Goal: Entertainment & Leisure: Consume media (video, audio)

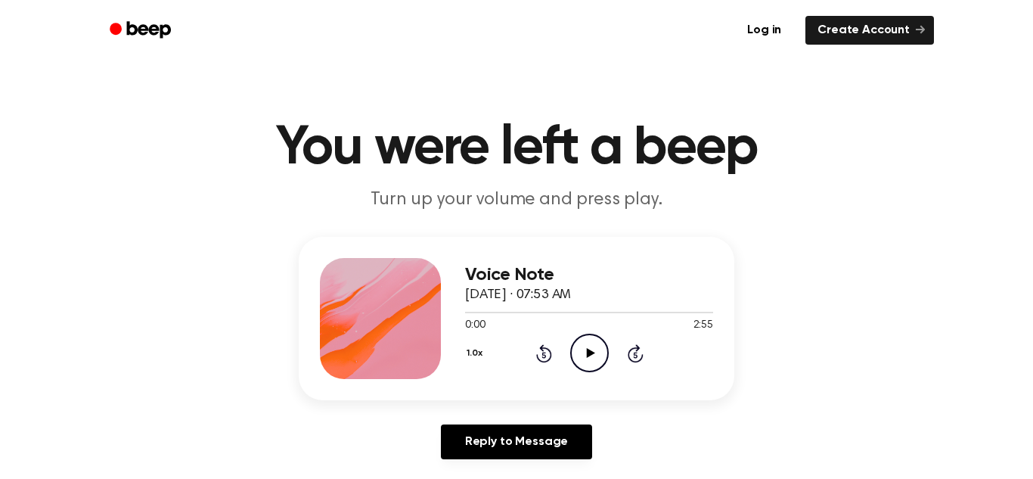
click at [588, 345] on icon "Play Audio" at bounding box center [589, 352] width 39 height 39
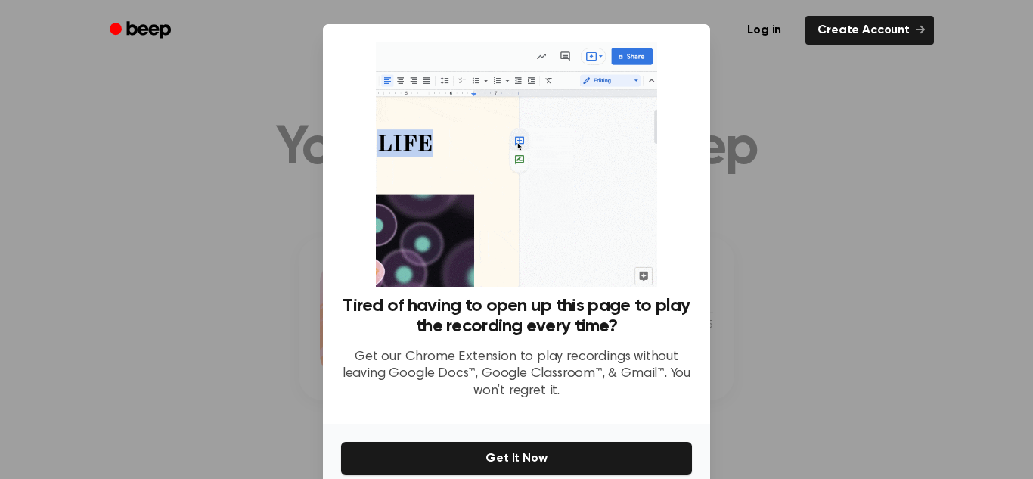
click at [746, 97] on div at bounding box center [516, 239] width 1033 height 479
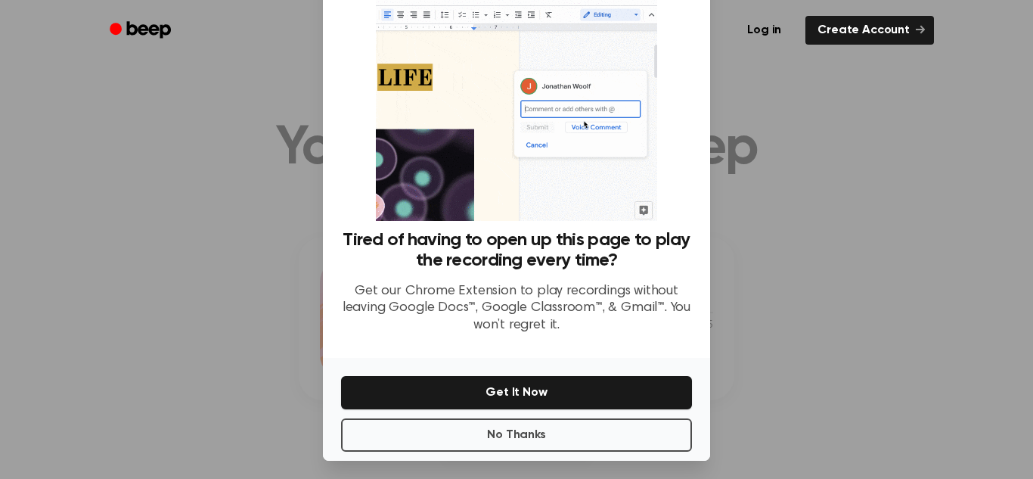
scroll to position [72, 0]
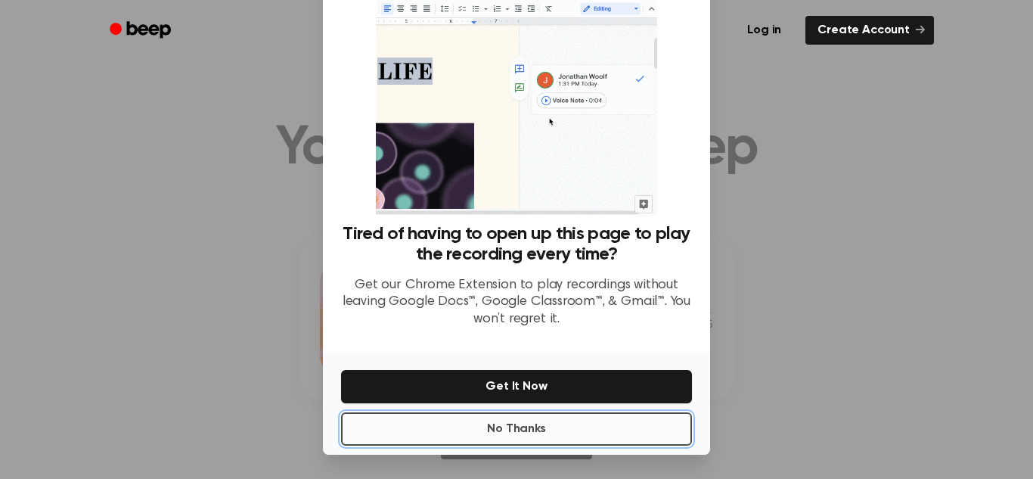
click at [507, 418] on button "No Thanks" at bounding box center [516, 428] width 351 height 33
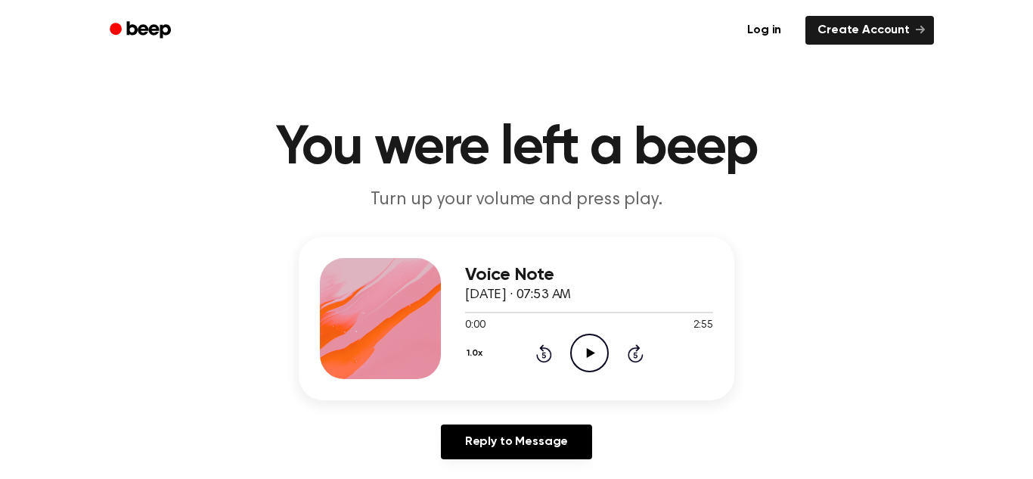
click at [609, 372] on div "1.0x Rewind 5 seconds Play Audio Skip 5 seconds" at bounding box center [589, 352] width 248 height 39
click at [582, 358] on icon "Play Audio" at bounding box center [589, 352] width 39 height 39
click at [587, 363] on icon "Pause Audio" at bounding box center [589, 352] width 39 height 39
click at [591, 361] on icon "Play Audio" at bounding box center [589, 352] width 39 height 39
click at [585, 349] on icon "Pause Audio" at bounding box center [589, 352] width 39 height 39
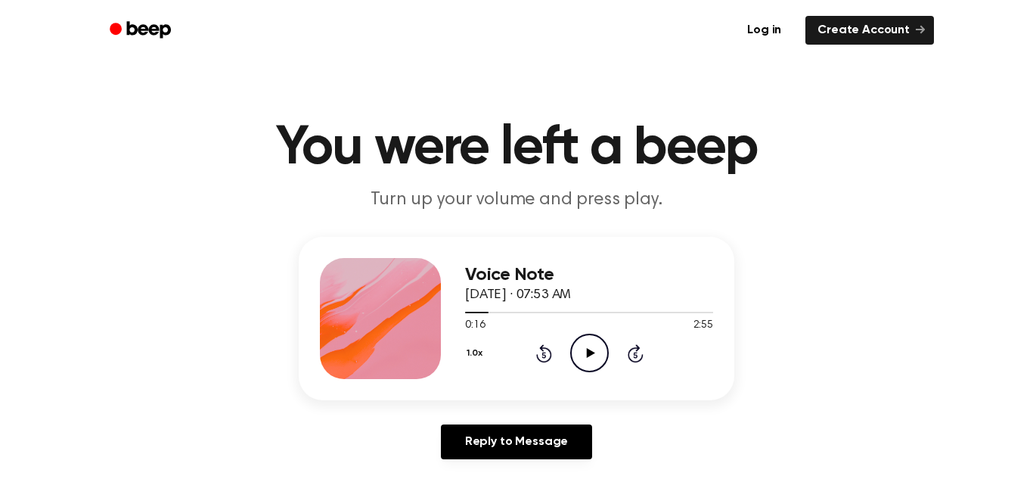
click at [581, 371] on icon "Play Audio" at bounding box center [589, 352] width 39 height 39
click at [590, 354] on icon at bounding box center [589, 353] width 7 height 10
click at [590, 354] on icon at bounding box center [590, 353] width 8 height 10
click at [590, 356] on icon at bounding box center [589, 353] width 7 height 10
click at [590, 356] on icon "Play Audio" at bounding box center [589, 352] width 39 height 39
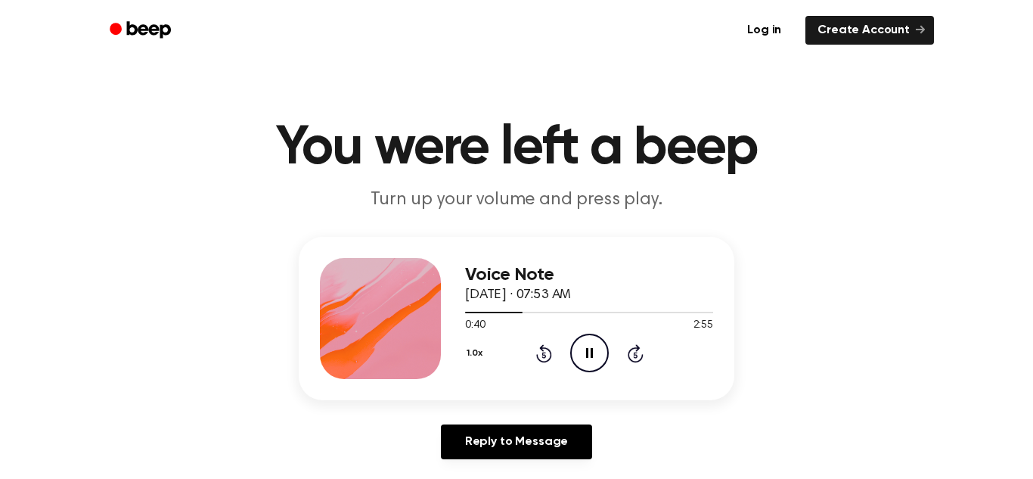
click at [590, 356] on icon at bounding box center [589, 353] width 7 height 10
click at [590, 356] on icon "Play Audio" at bounding box center [589, 352] width 39 height 39
click at [590, 356] on icon at bounding box center [589, 353] width 7 height 10
click at [590, 356] on icon "Play Audio" at bounding box center [589, 352] width 39 height 39
click at [590, 356] on icon at bounding box center [589, 353] width 7 height 10
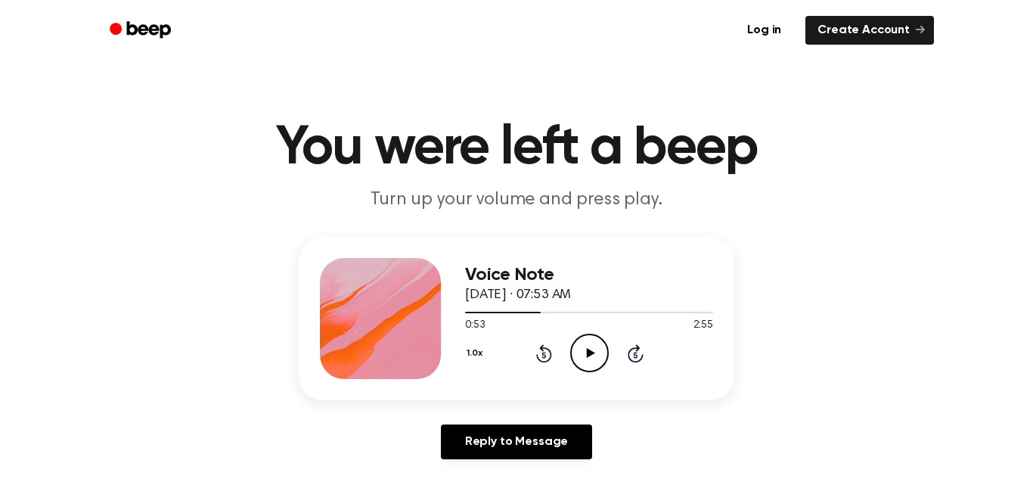
click at [590, 356] on icon "Play Audio" at bounding box center [589, 352] width 39 height 39
click at [590, 356] on icon at bounding box center [589, 353] width 7 height 10
click at [590, 356] on icon "Play Audio" at bounding box center [589, 352] width 39 height 39
click at [590, 356] on icon at bounding box center [589, 353] width 7 height 10
click at [590, 356] on icon "Play Audio" at bounding box center [589, 352] width 39 height 39
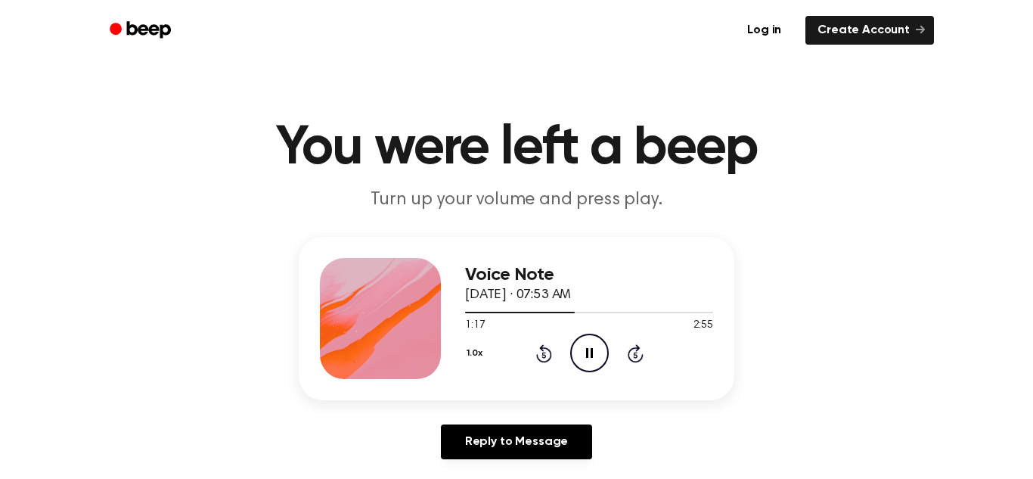
click at [590, 355] on icon at bounding box center [589, 353] width 7 height 10
click at [590, 355] on icon at bounding box center [590, 353] width 8 height 10
click at [590, 355] on icon at bounding box center [589, 353] width 7 height 10
click at [590, 355] on icon at bounding box center [590, 353] width 8 height 10
click at [590, 355] on icon at bounding box center [589, 353] width 7 height 10
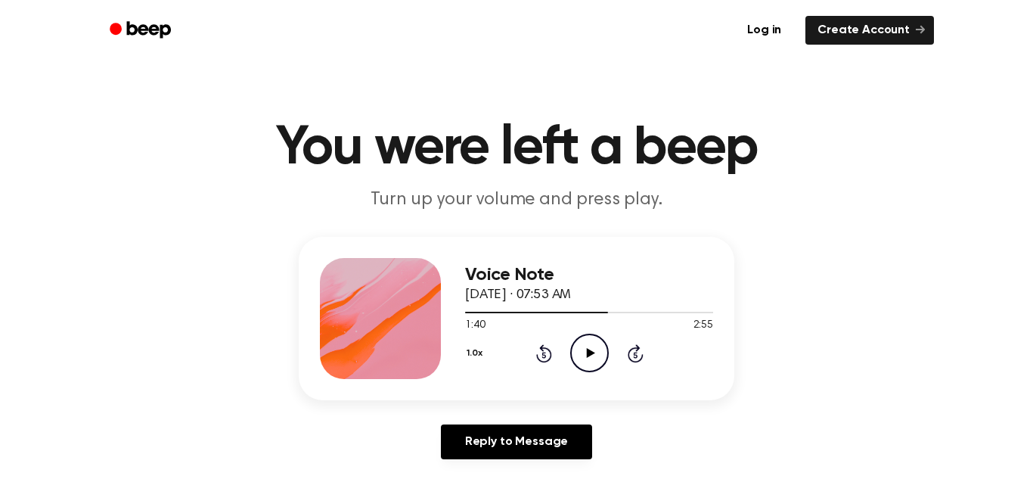
click at [590, 355] on icon at bounding box center [590, 353] width 8 height 10
click at [590, 355] on icon at bounding box center [589, 353] width 7 height 10
click at [590, 355] on icon at bounding box center [590, 353] width 8 height 10
click at [590, 355] on icon at bounding box center [589, 353] width 7 height 10
click at [590, 355] on icon at bounding box center [590, 353] width 8 height 10
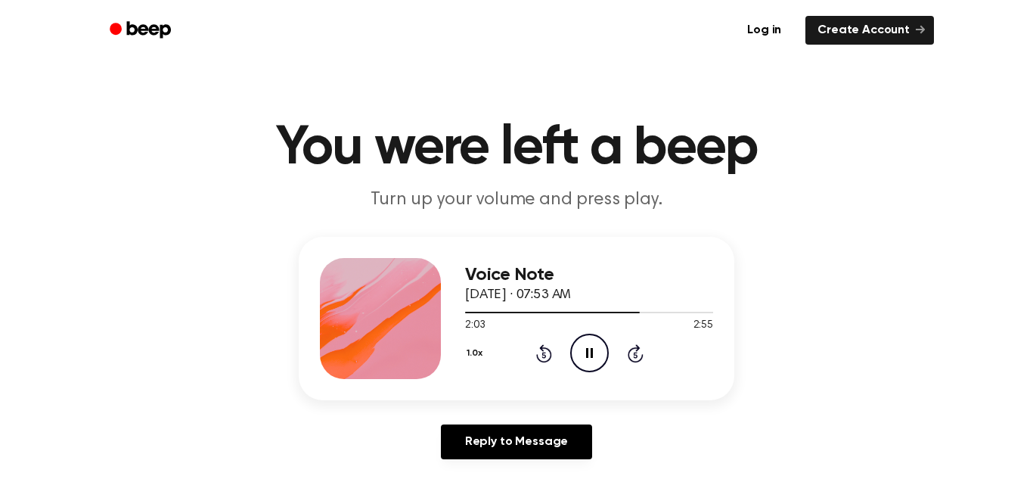
click at [590, 355] on icon at bounding box center [589, 353] width 7 height 10
click at [590, 355] on icon at bounding box center [590, 353] width 8 height 10
click at [590, 355] on icon at bounding box center [589, 353] width 7 height 10
click at [590, 355] on icon at bounding box center [590, 353] width 8 height 10
click at [590, 355] on icon at bounding box center [589, 353] width 7 height 10
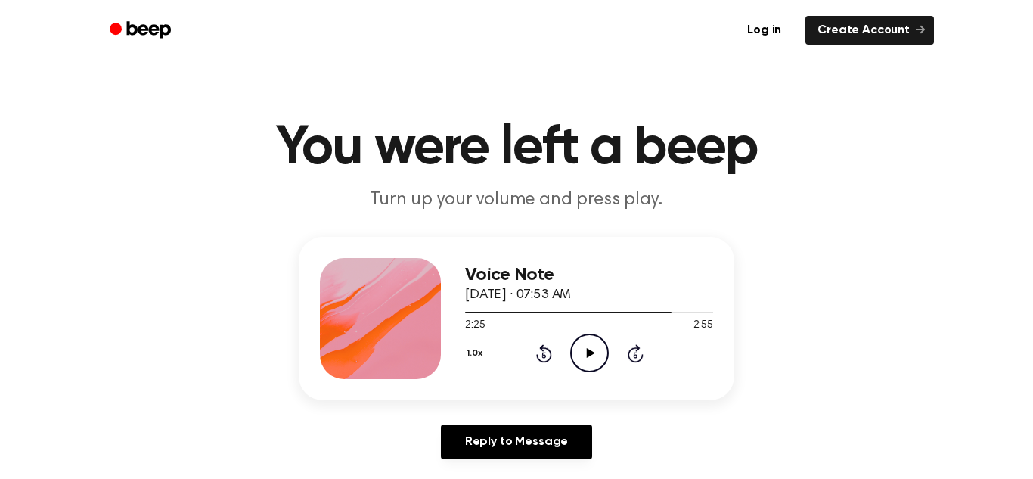
click at [590, 355] on icon at bounding box center [590, 353] width 8 height 10
click at [590, 355] on icon at bounding box center [589, 353] width 7 height 10
click at [590, 355] on icon at bounding box center [590, 353] width 8 height 10
click at [590, 355] on icon at bounding box center [589, 353] width 7 height 10
click at [590, 355] on icon at bounding box center [590, 353] width 8 height 10
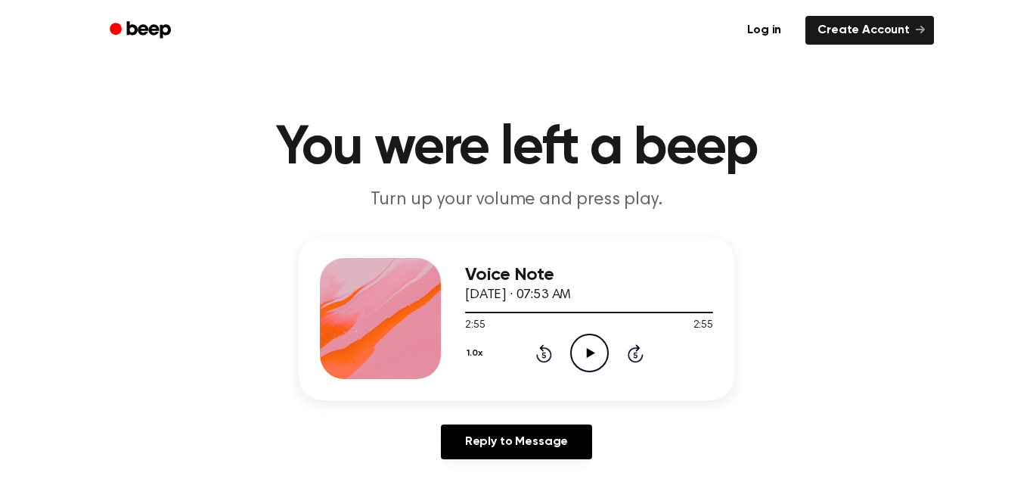
click at [590, 355] on icon at bounding box center [590, 353] width 8 height 10
